Goal: Task Accomplishment & Management: Use online tool/utility

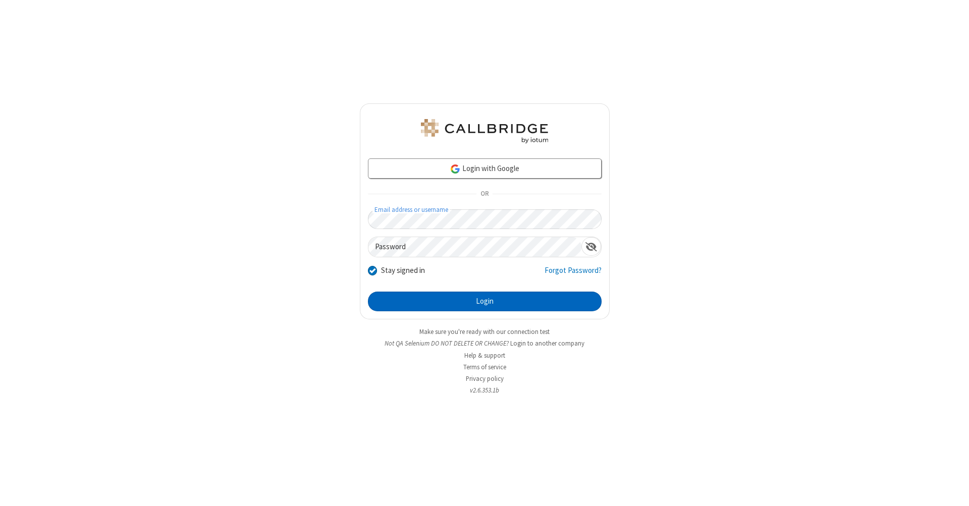
click at [485, 302] on button "Login" at bounding box center [485, 302] width 234 height 20
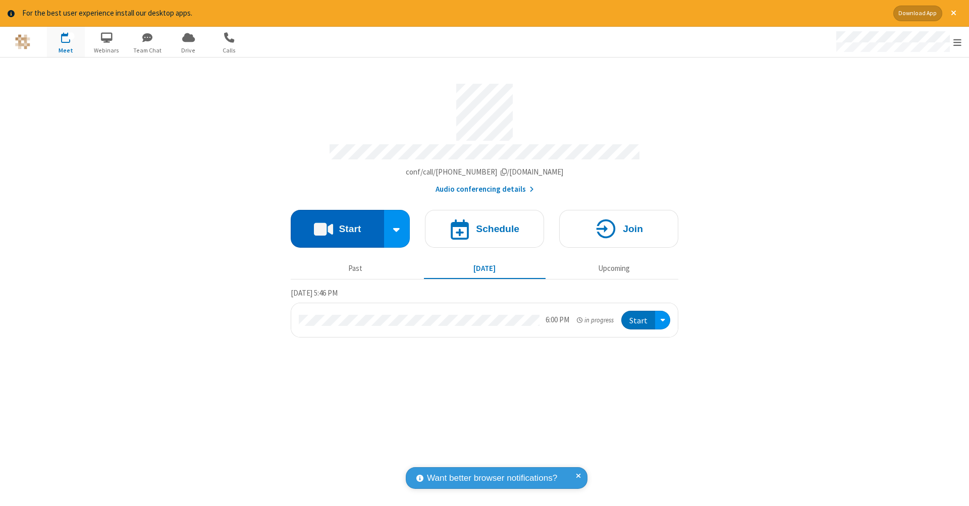
click at [337, 224] on button "Start" at bounding box center [337, 229] width 93 height 38
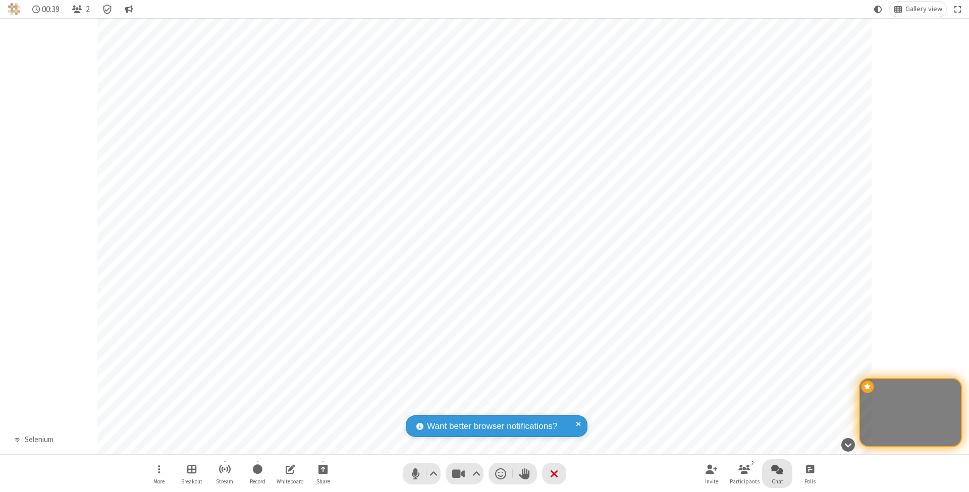
click at [777, 469] on span "Open chat" at bounding box center [777, 469] width 12 height 13
